Goal: Transaction & Acquisition: Purchase product/service

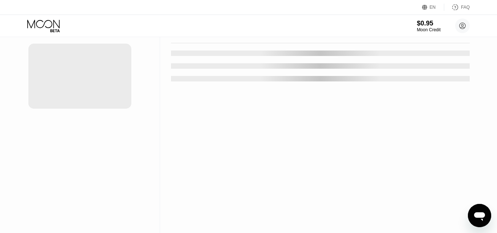
click at [286, 36] on div "$0.95 Moon Credit ramazan er ramazaner1995x@gmail.com Home Settings Support Car…" at bounding box center [248, 26] width 497 height 22
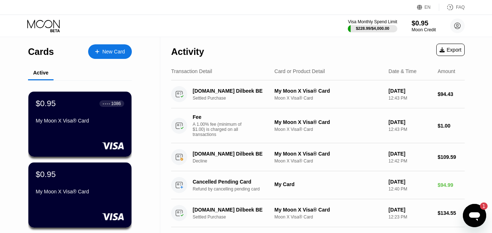
click at [420, 27] on div "$0.95" at bounding box center [423, 23] width 24 height 8
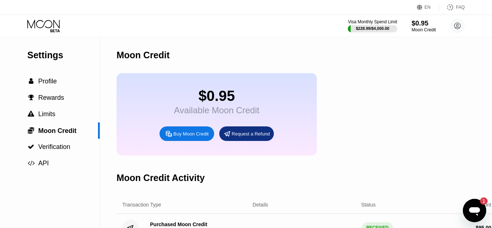
click at [418, 26] on div "$0.95" at bounding box center [423, 23] width 24 height 8
click at [198, 137] on div "Buy Moon Credit" at bounding box center [190, 134] width 35 height 6
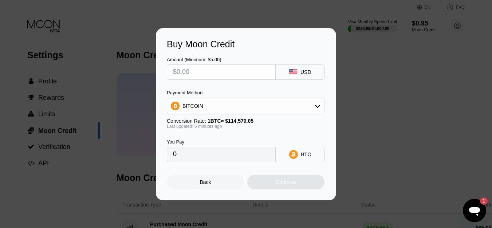
click at [190, 68] on input "text" at bounding box center [221, 72] width 96 height 15
type input "$5"
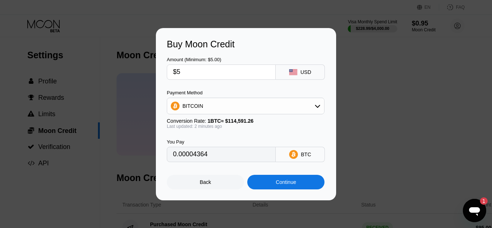
type input "0.00004364"
type input "$50"
type input "0.00043634"
type input "$50"
click at [235, 109] on div "BITCOIN" at bounding box center [245, 106] width 157 height 15
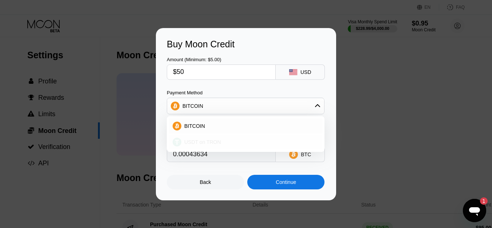
click at [216, 139] on span "USDT on TRON" at bounding box center [202, 142] width 37 height 6
type input "50.51"
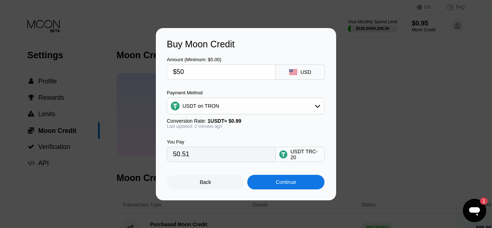
click at [217, 88] on div "Amount (Minimum: $5.00) $50 USD Payment Method USDT on TRON Conversion Rate: 1 …" at bounding box center [246, 105] width 158 height 112
drag, startPoint x: 200, startPoint y: 75, endPoint x: 178, endPoint y: 75, distance: 22.2
click at [178, 75] on input "$50" at bounding box center [221, 72] width 96 height 15
type input "$4"
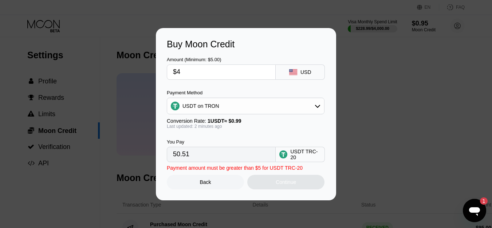
type input "4.04"
type input "$48"
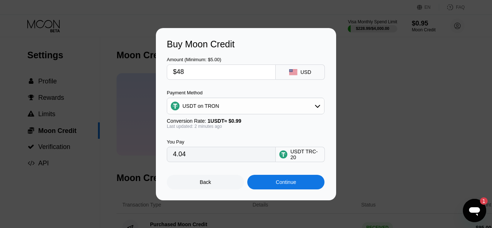
type input "48.48"
type input "$48"
click at [211, 53] on div "Amount (Minimum: $5.00) $48 USD" at bounding box center [246, 64] width 158 height 30
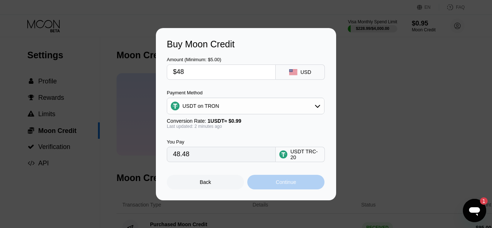
click at [274, 184] on div "Continue" at bounding box center [285, 182] width 77 height 15
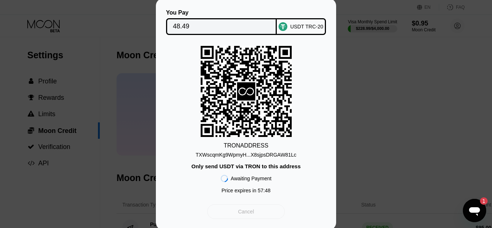
click at [263, 216] on div "Cancel" at bounding box center [245, 211] width 77 height 15
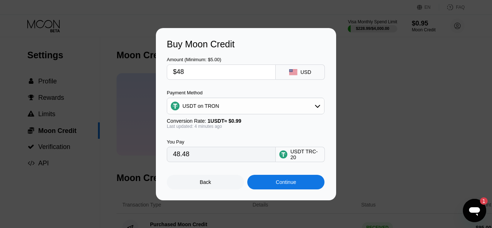
drag, startPoint x: 191, startPoint y: 72, endPoint x: 180, endPoint y: 71, distance: 10.7
click at [180, 71] on input "$48" at bounding box center [221, 72] width 96 height 15
type input "$45"
type input "45.45"
click at [198, 88] on div "Amount (Minimum: $5.00) $45 USD Payment Method USDT on TRON Conversion Rate: 1 …" at bounding box center [246, 105] width 158 height 112
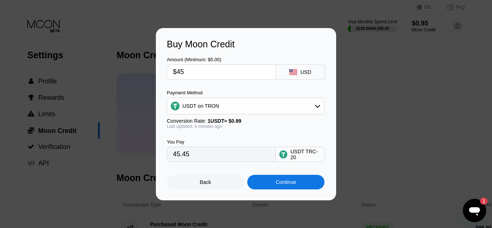
click at [194, 71] on input "$45" at bounding box center [221, 72] width 96 height 15
type input "$4"
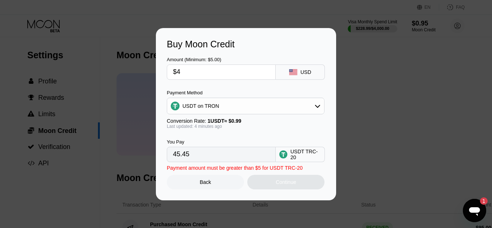
type input "4.04"
type input "$46"
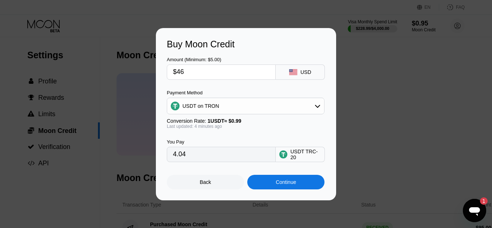
type input "46.46"
type input "$46"
click at [243, 81] on div "Amount (Minimum: $5.00) $46 USD Payment Method USDT on TRON Conversion Rate: 1 …" at bounding box center [246, 105] width 158 height 112
click at [275, 188] on div "Continue" at bounding box center [285, 182] width 77 height 15
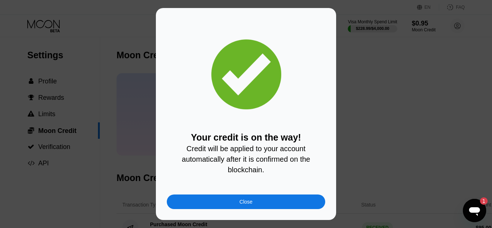
click at [289, 207] on div "Close" at bounding box center [246, 201] width 158 height 15
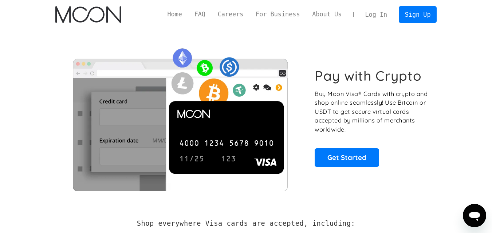
click at [386, 14] on link "Log In" at bounding box center [376, 15] width 34 height 16
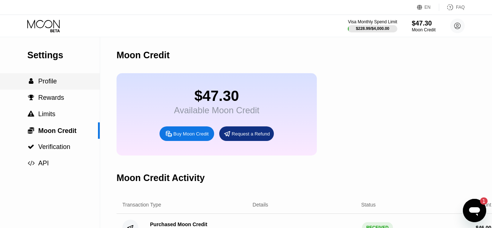
click at [48, 81] on span "Profile" at bounding box center [47, 80] width 19 height 7
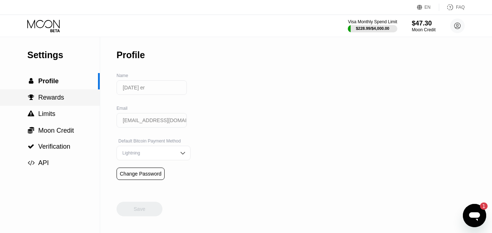
click at [67, 97] on div " Rewards" at bounding box center [50, 98] width 100 height 8
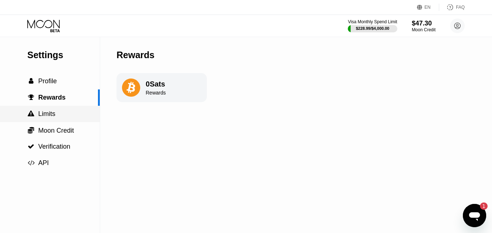
click at [69, 114] on div " Limits" at bounding box center [50, 114] width 100 height 8
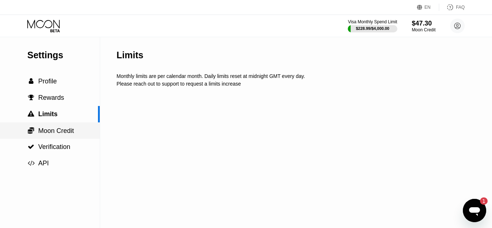
click at [67, 134] on span "Moon Credit" at bounding box center [56, 130] width 36 height 7
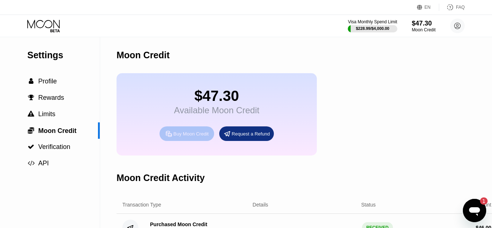
click at [188, 137] on div "Buy Moon Credit" at bounding box center [190, 134] width 35 height 6
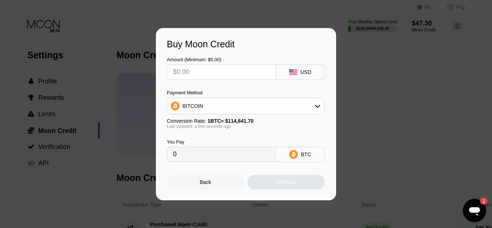
click at [419, 99] on div "Buy Moon Credit Amount (Minimum: $5.00) USD Payment Method BITCOIN Conversion R…" at bounding box center [246, 114] width 492 height 172
drag, startPoint x: 216, startPoint y: 183, endPoint x: 223, endPoint y: 166, distance: 18.5
click at [216, 183] on div "Back" at bounding box center [205, 182] width 77 height 15
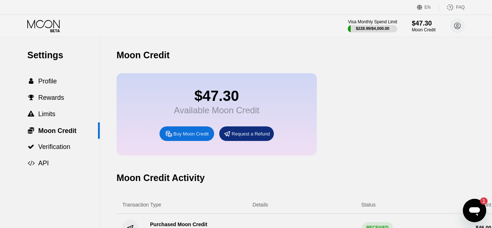
click at [236, 142] on div at bounding box center [248, 116] width 497 height 233
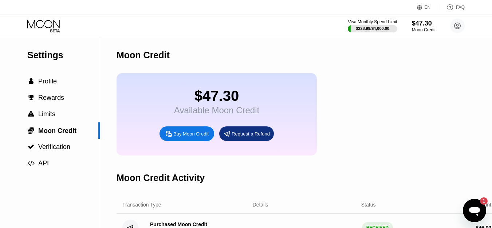
click at [237, 137] on div "Request a Refund" at bounding box center [250, 134] width 38 height 6
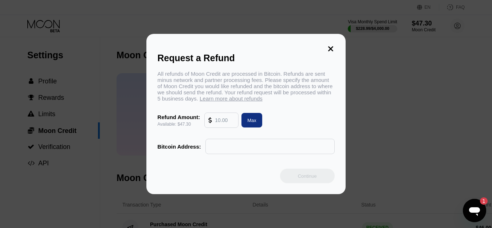
click at [43, 146] on div "Request a Refund All refunds of Moon Credit are processed in Bitcoin. Refunds a…" at bounding box center [246, 114] width 492 height 160
click at [93, 142] on div "Request a Refund All refunds of Moon Credit are processed in Bitcoin. Refunds a…" at bounding box center [246, 114] width 492 height 160
click at [330, 49] on icon at bounding box center [330, 49] width 8 height 8
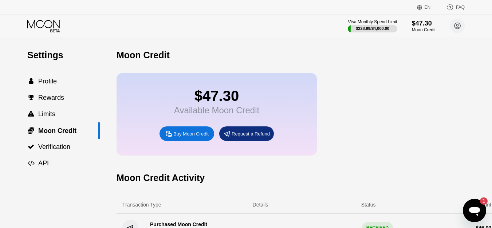
click at [367, 23] on div at bounding box center [248, 116] width 497 height 233
click at [414, 27] on div "Moon Credit" at bounding box center [423, 29] width 24 height 5
click at [47, 56] on div "Settings" at bounding box center [63, 55] width 72 height 11
click at [47, 25] on icon at bounding box center [44, 26] width 34 height 13
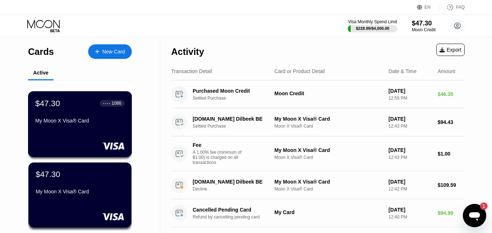
click at [74, 127] on div "My Moon X Visa® Card" at bounding box center [79, 122] width 89 height 9
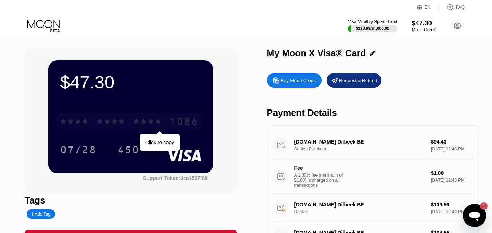
click at [128, 122] on div "* * * * * * * * * * * * 1086" at bounding box center [129, 121] width 147 height 18
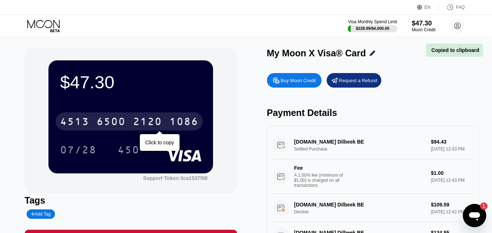
click at [128, 122] on div "4513 6500 2120 1086" at bounding box center [129, 121] width 147 height 18
click at [170, 132] on div "* * * * * * * * * * * * 1086 Click to copy" at bounding box center [130, 119] width 141 height 25
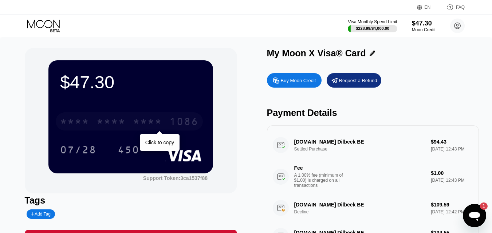
drag, startPoint x: 170, startPoint y: 130, endPoint x: 81, endPoint y: 0, distance: 157.0
click at [170, 128] on div "* * * * * * * * * * * * 1086" at bounding box center [129, 121] width 147 height 18
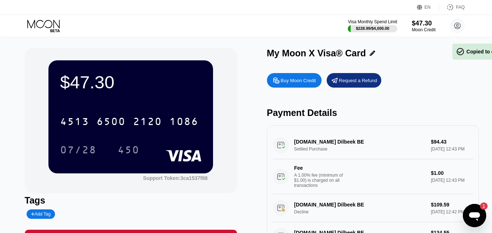
click at [147, 128] on div "2120" at bounding box center [147, 123] width 29 height 12
click at [148, 122] on div "* * * *" at bounding box center [147, 123] width 29 height 12
